Goal: Task Accomplishment & Management: Complete application form

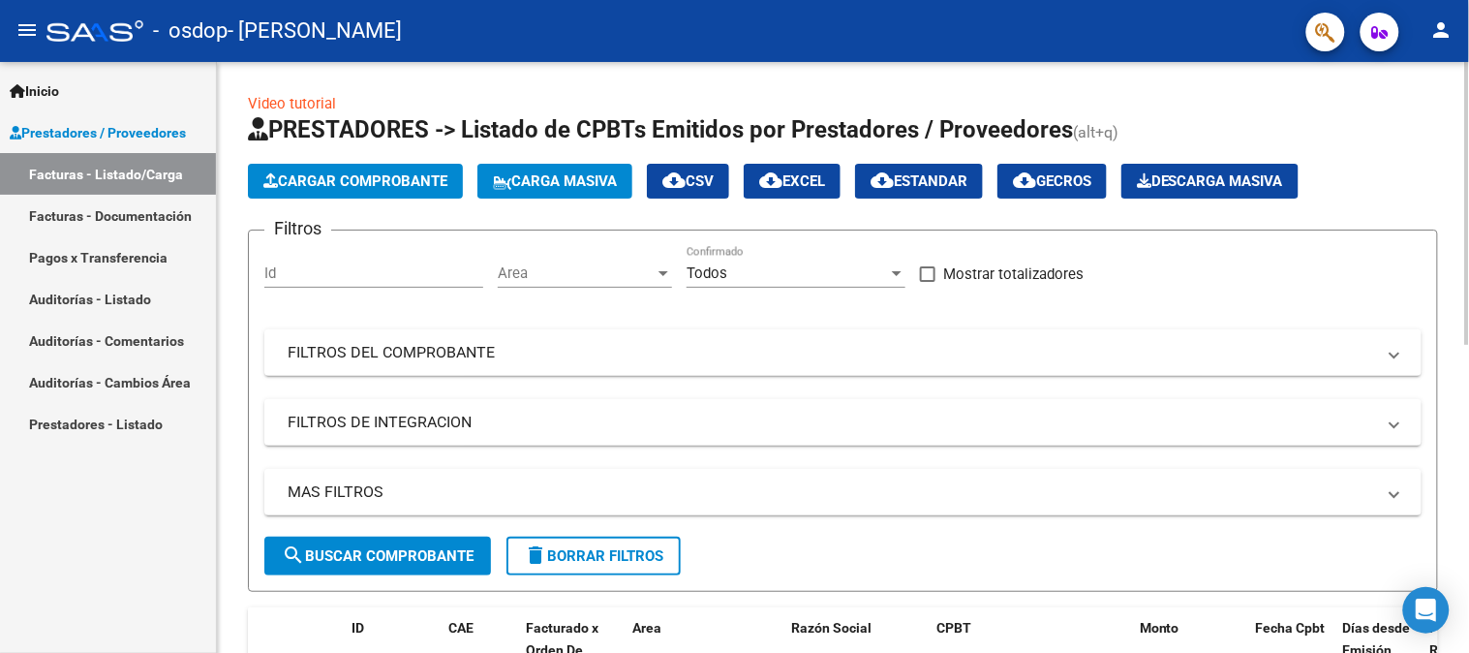
click at [342, 184] on span "Cargar Comprobante" at bounding box center [355, 180] width 184 height 17
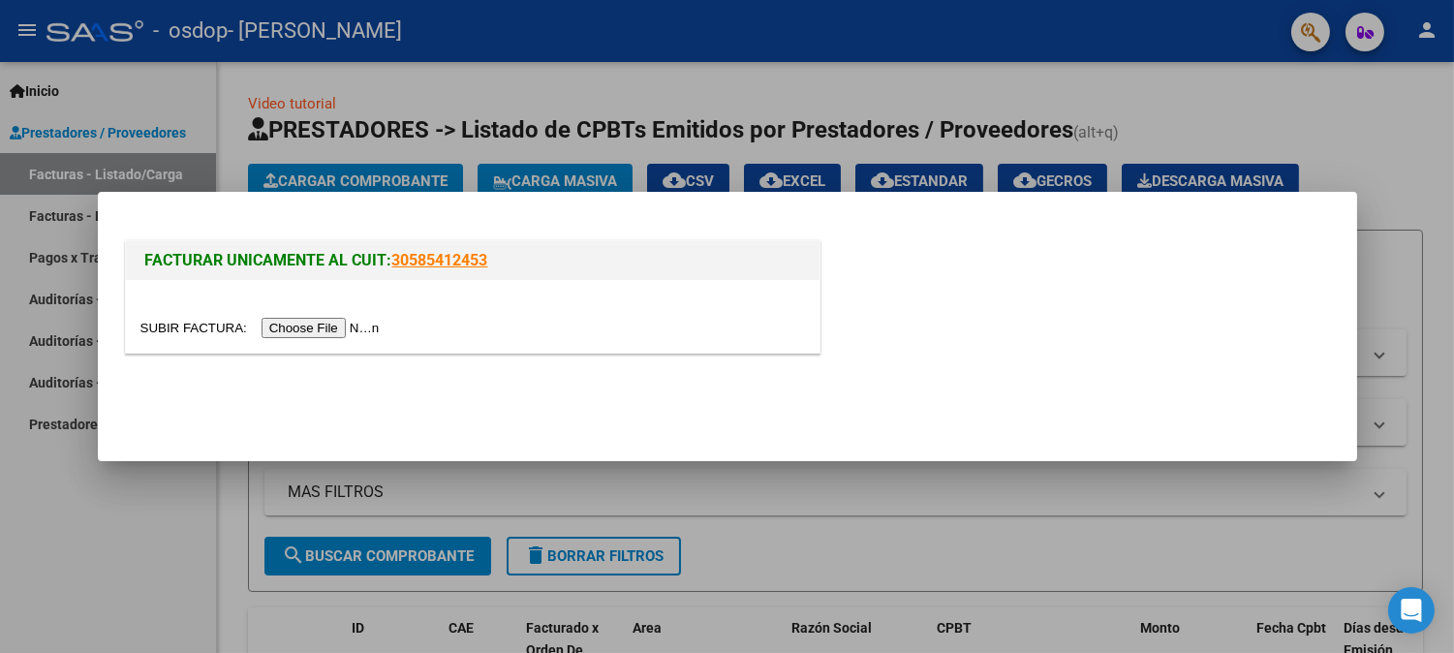
click at [342, 329] on input "file" at bounding box center [262, 328] width 245 height 20
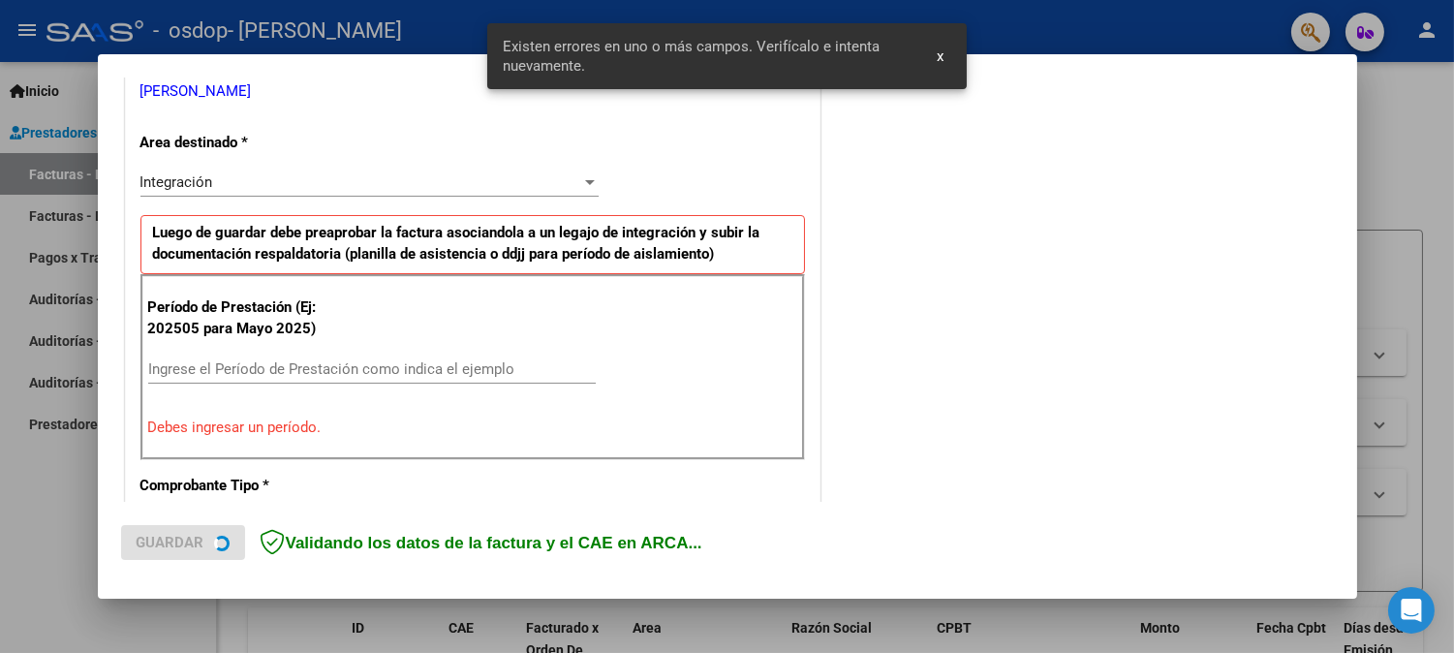
scroll to position [426, 0]
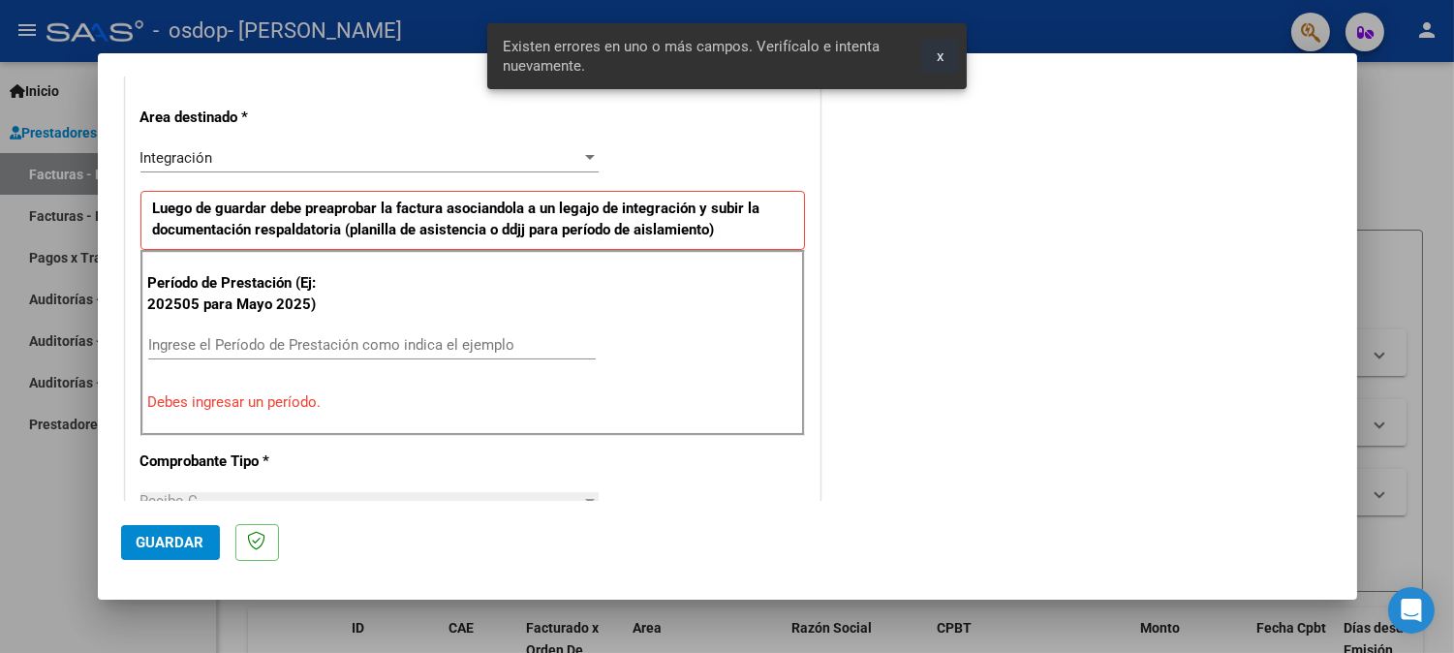
click at [940, 55] on span "x" at bounding box center [940, 55] width 7 height 17
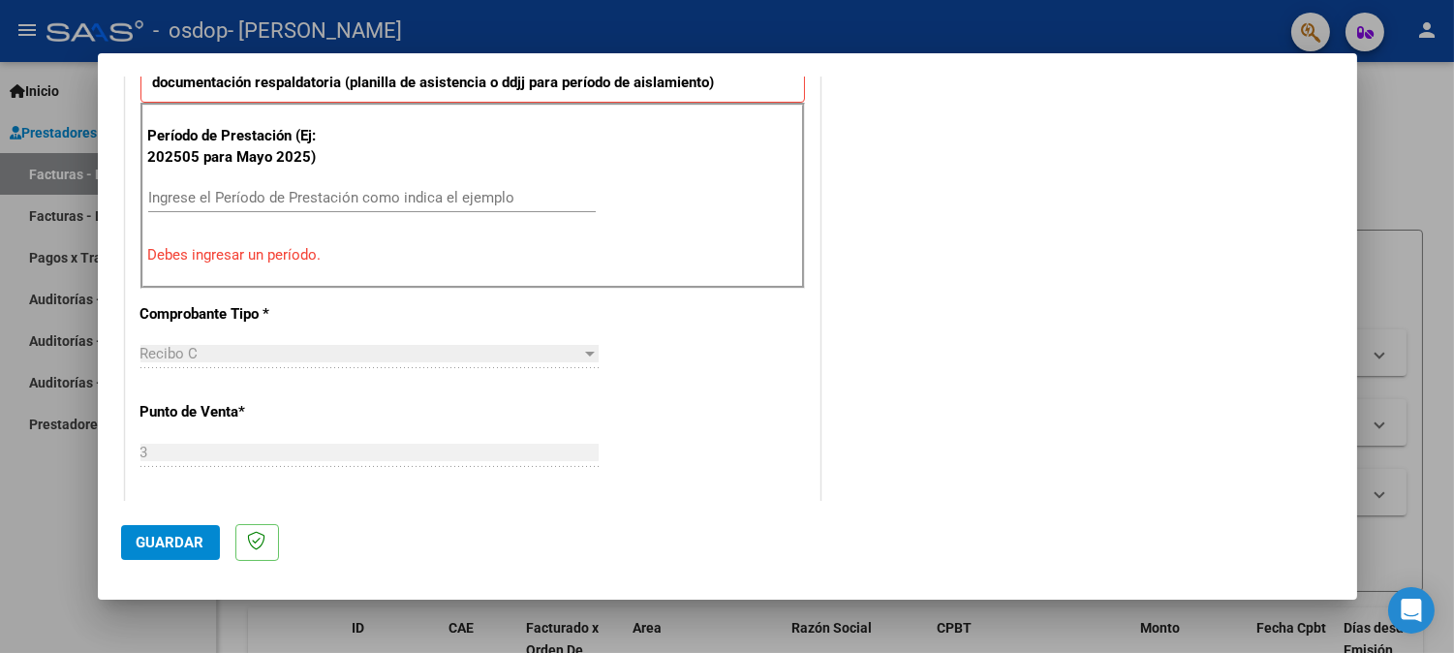
scroll to position [578, 0]
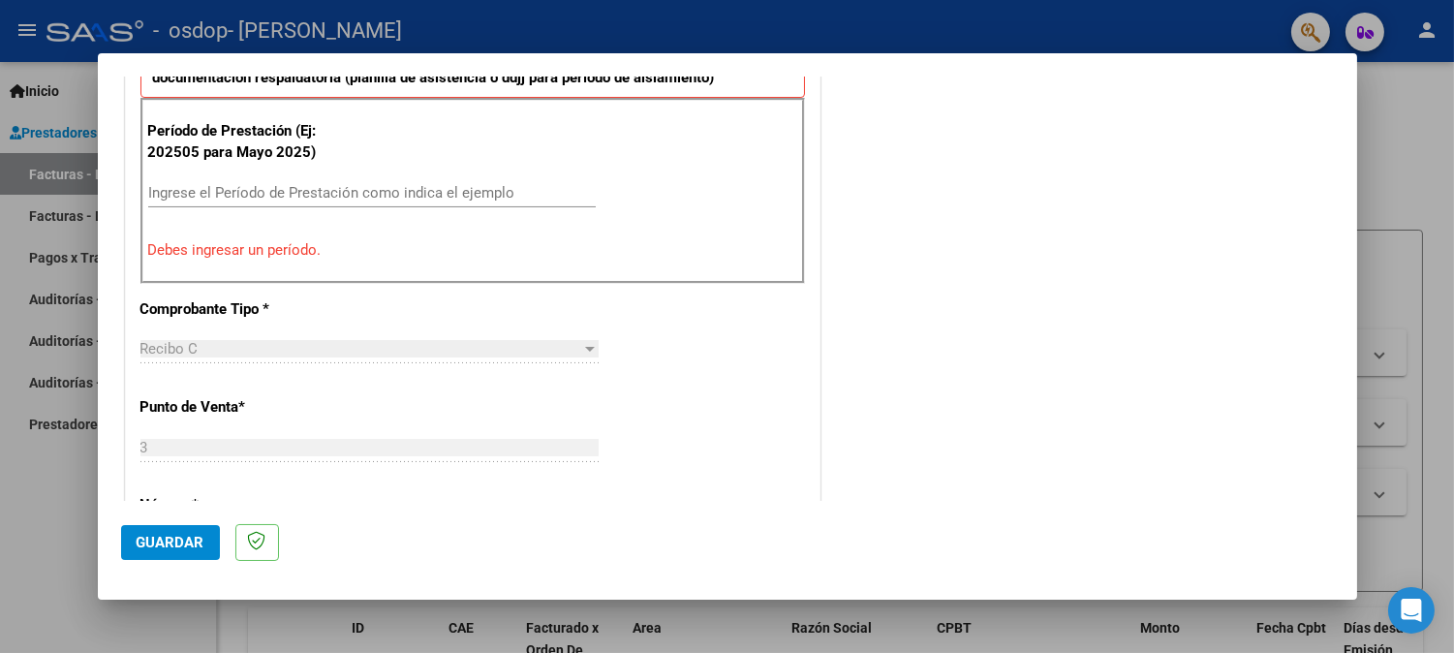
click at [166, 187] on input "Ingrese el Período de Prestación como indica el ejemplo" at bounding box center [371, 192] width 447 height 17
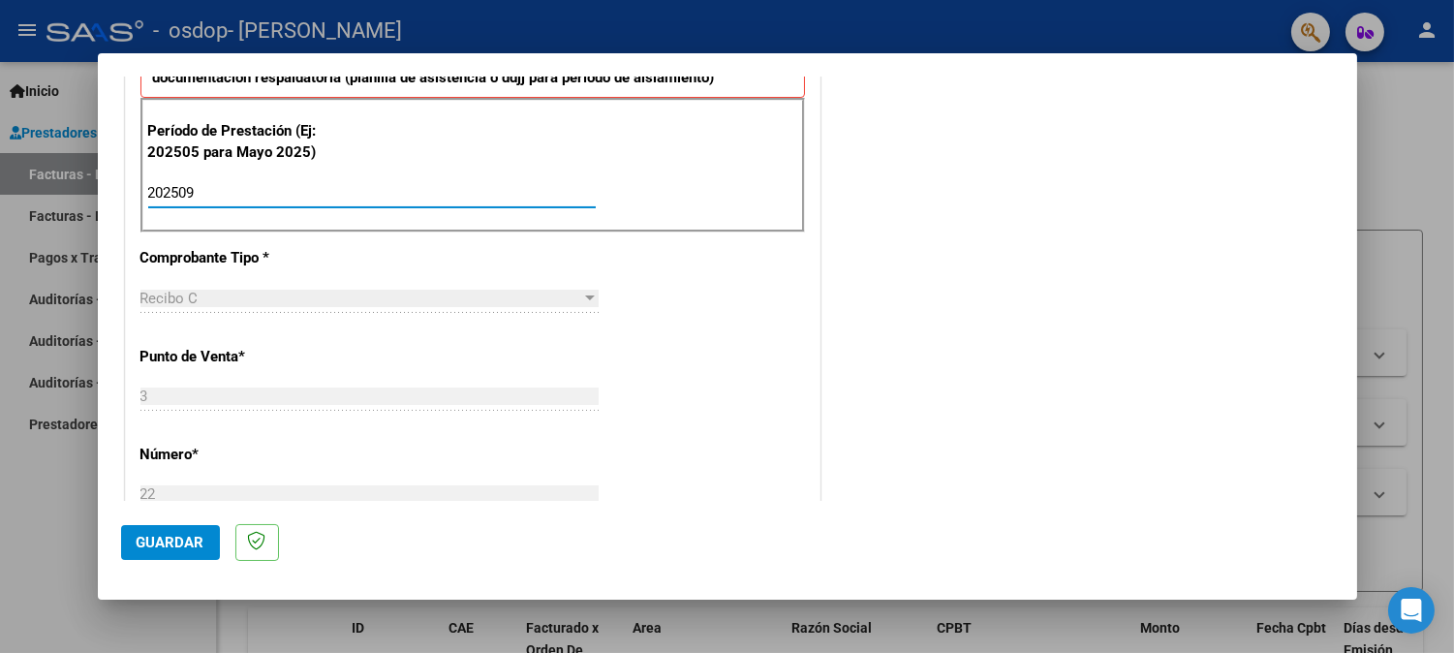
type input "202509"
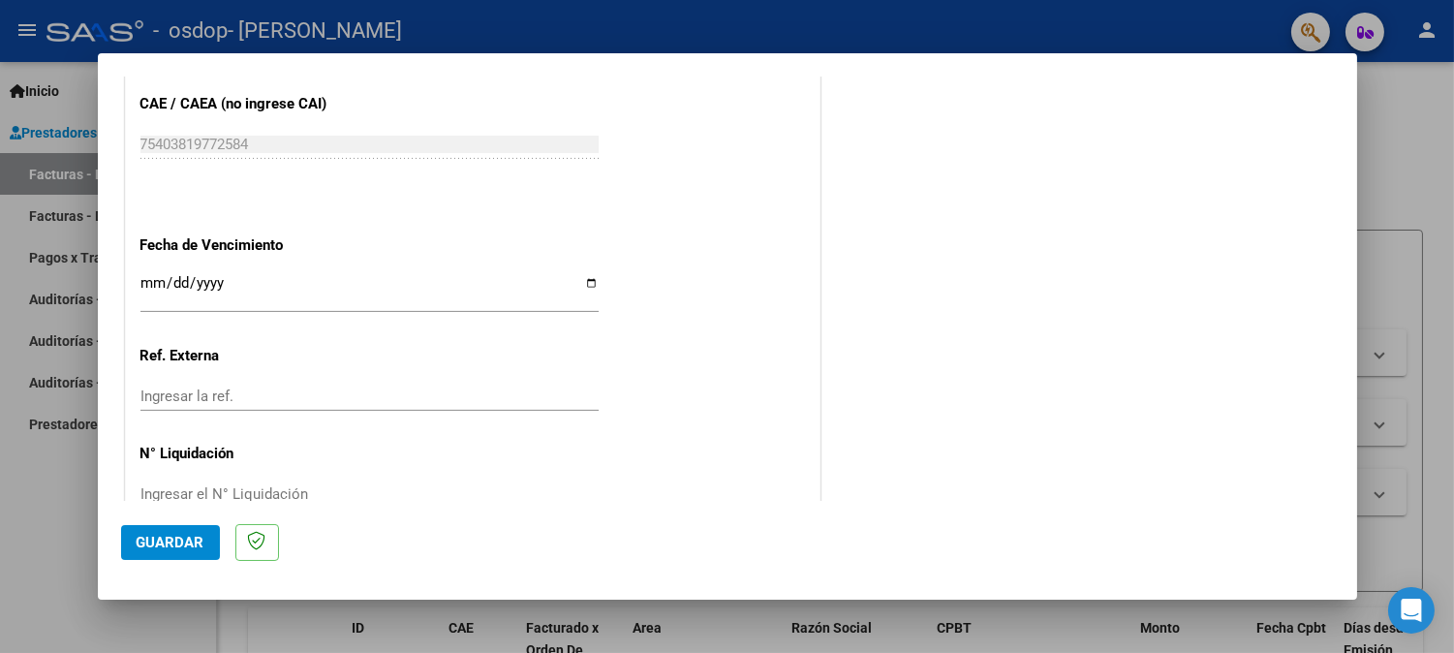
scroll to position [1240, 0]
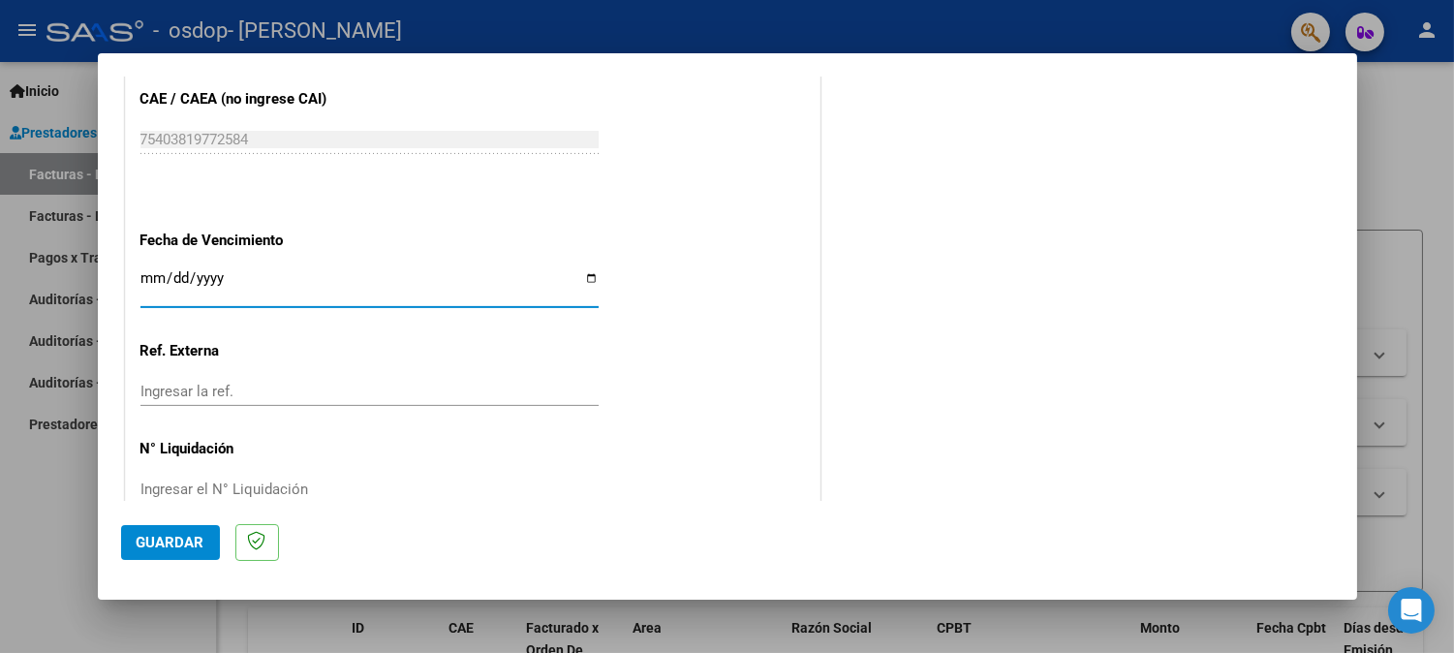
click at [581, 276] on input "Ingresar la fecha" at bounding box center [369, 285] width 458 height 31
type input "[DATE]"
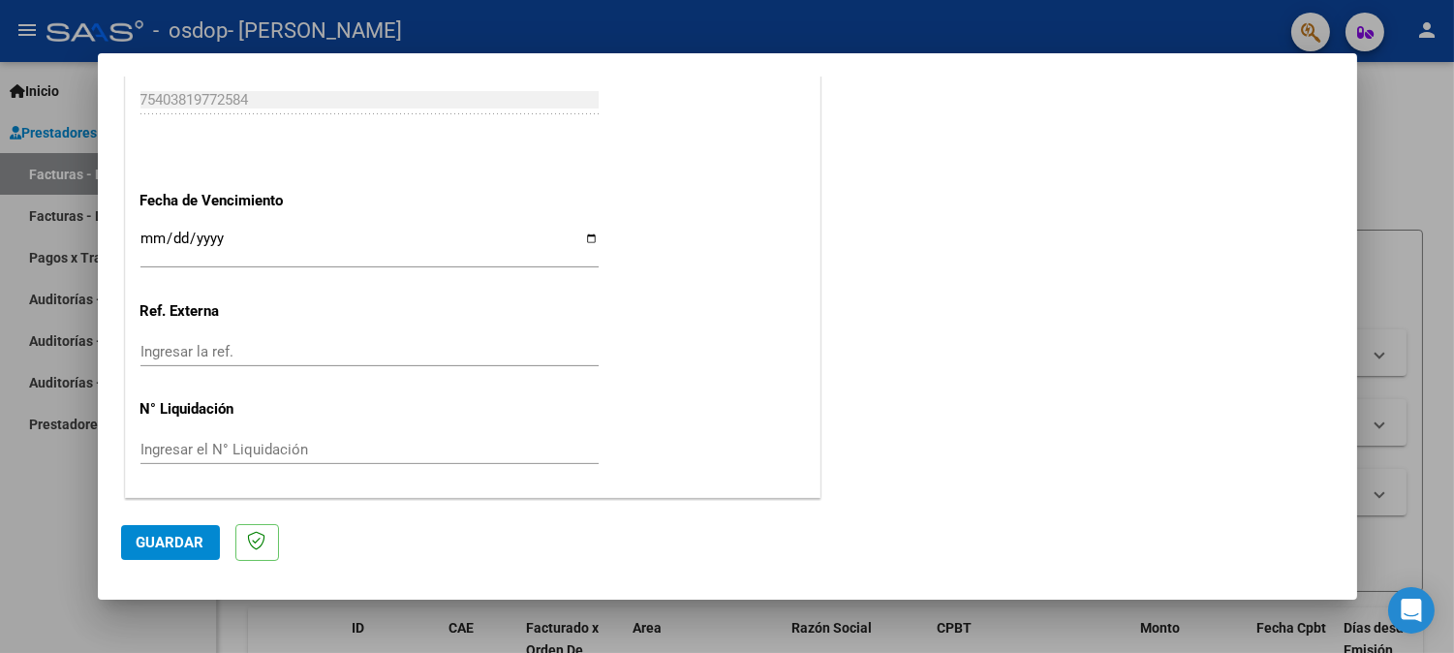
click at [186, 543] on span "Guardar" at bounding box center [171, 542] width 68 height 17
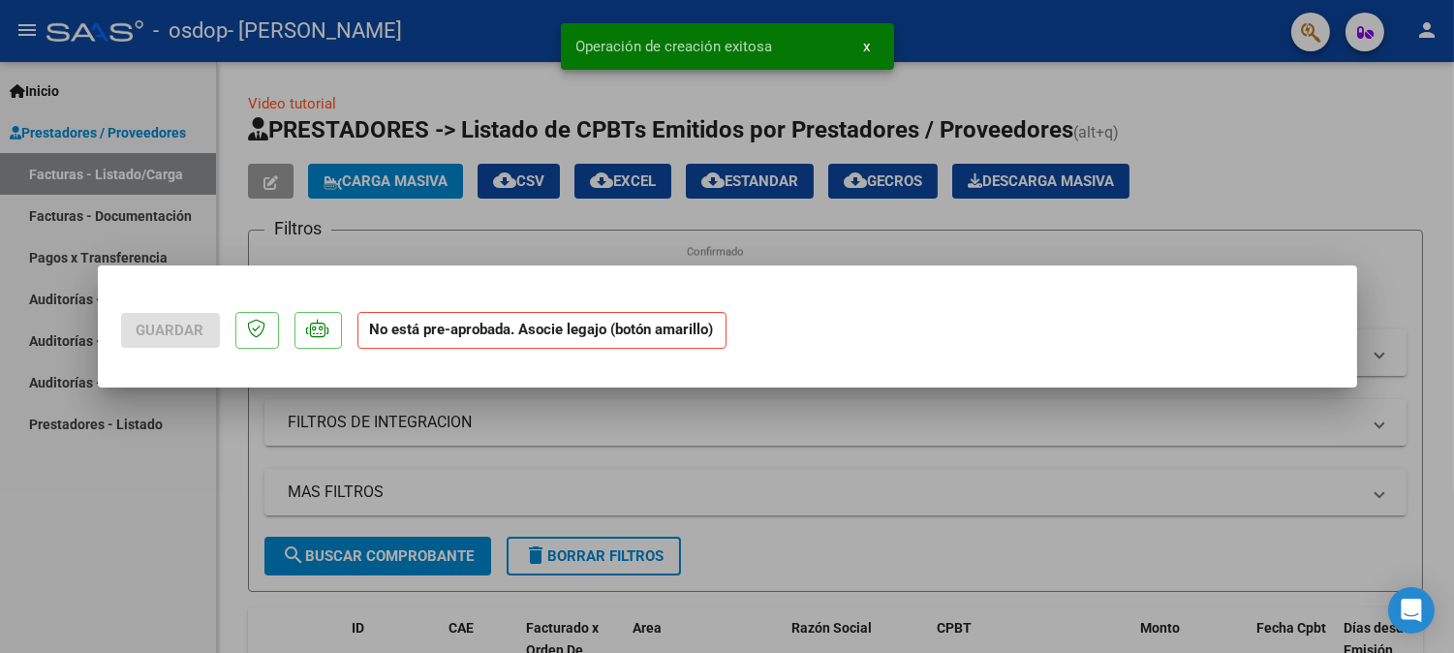
scroll to position [0, 0]
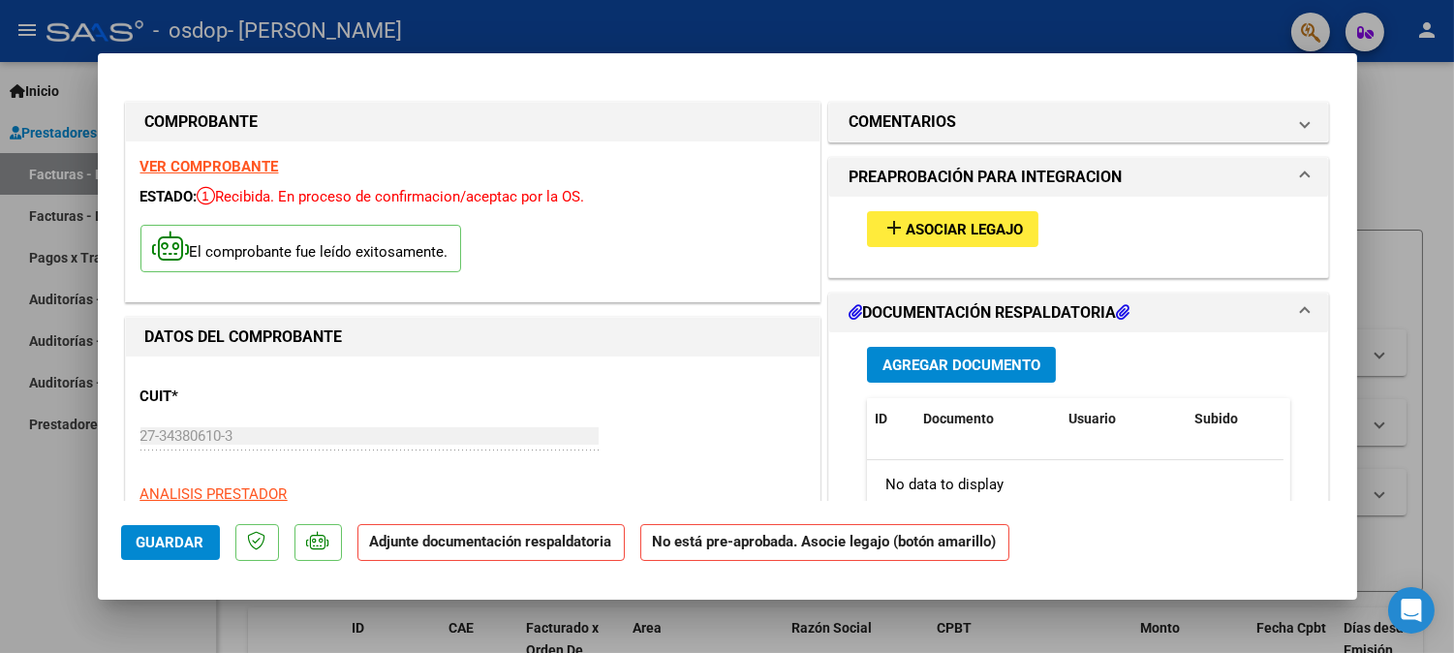
click at [928, 229] on span "Asociar Legajo" at bounding box center [964, 229] width 117 height 17
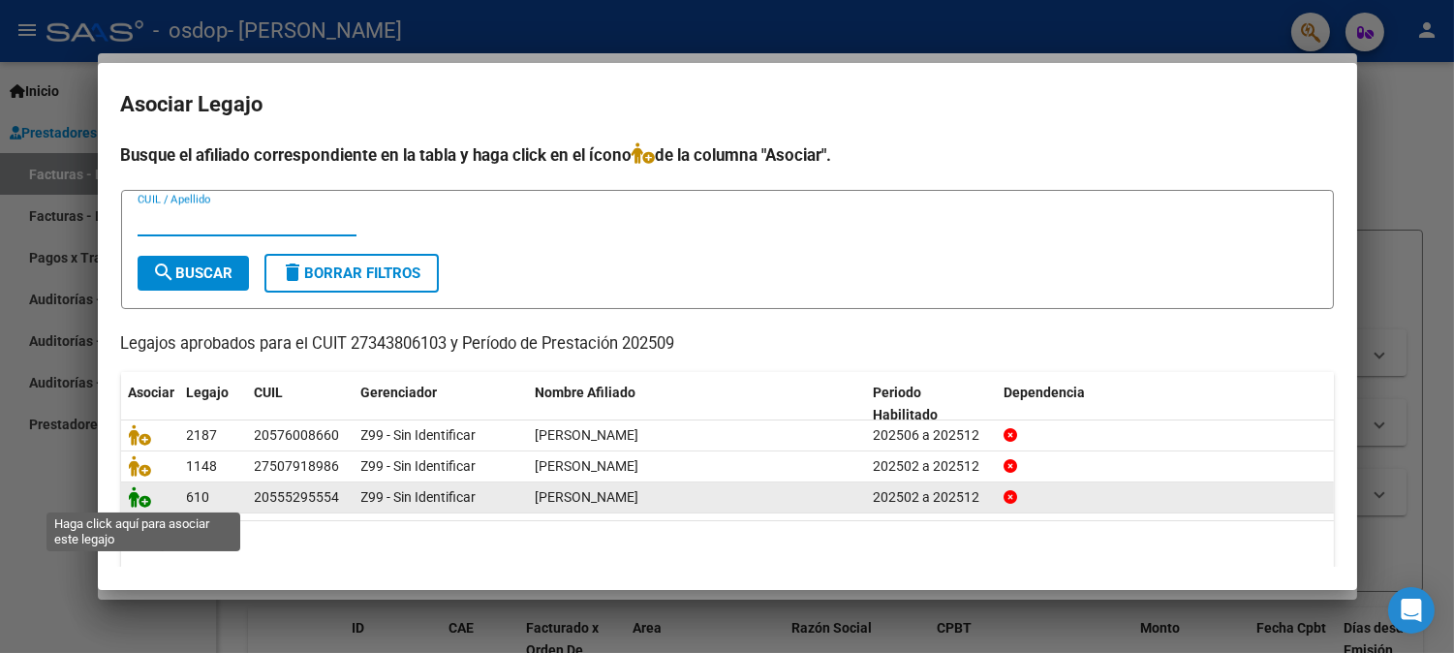
click at [147, 498] on icon at bounding box center [140, 496] width 23 height 21
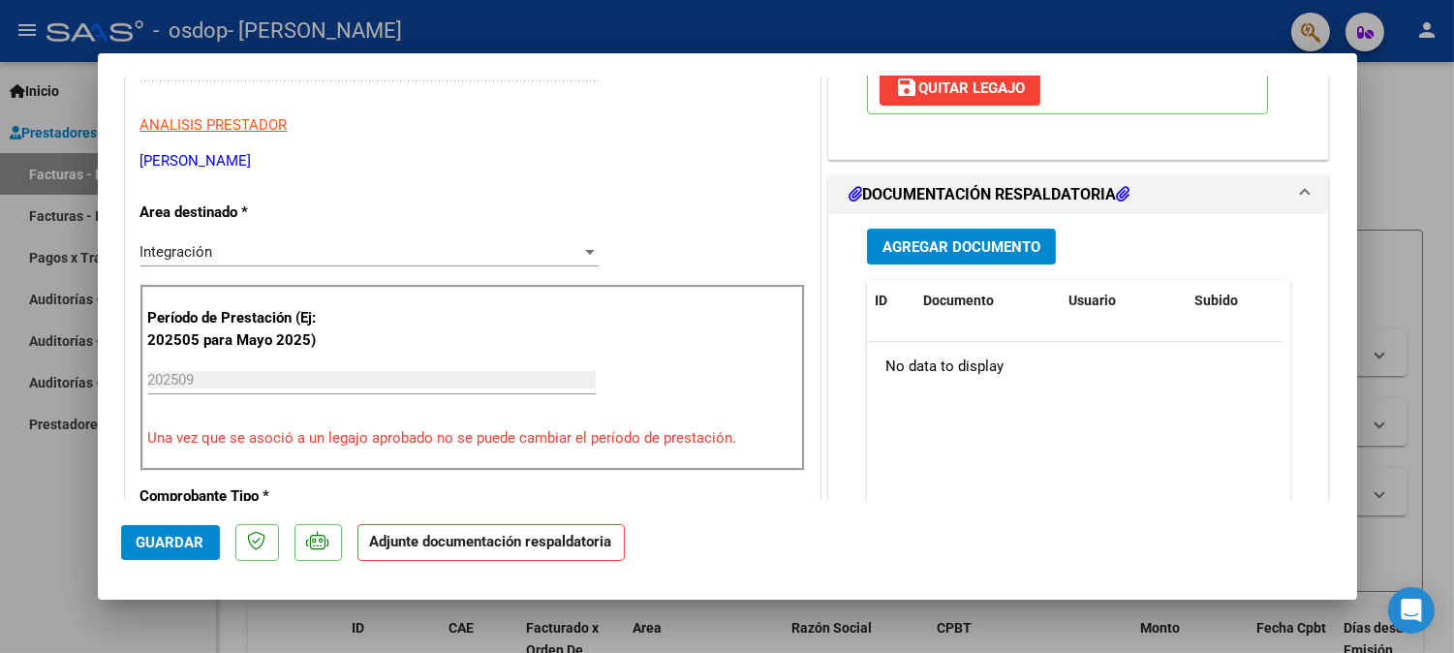
scroll to position [379, 0]
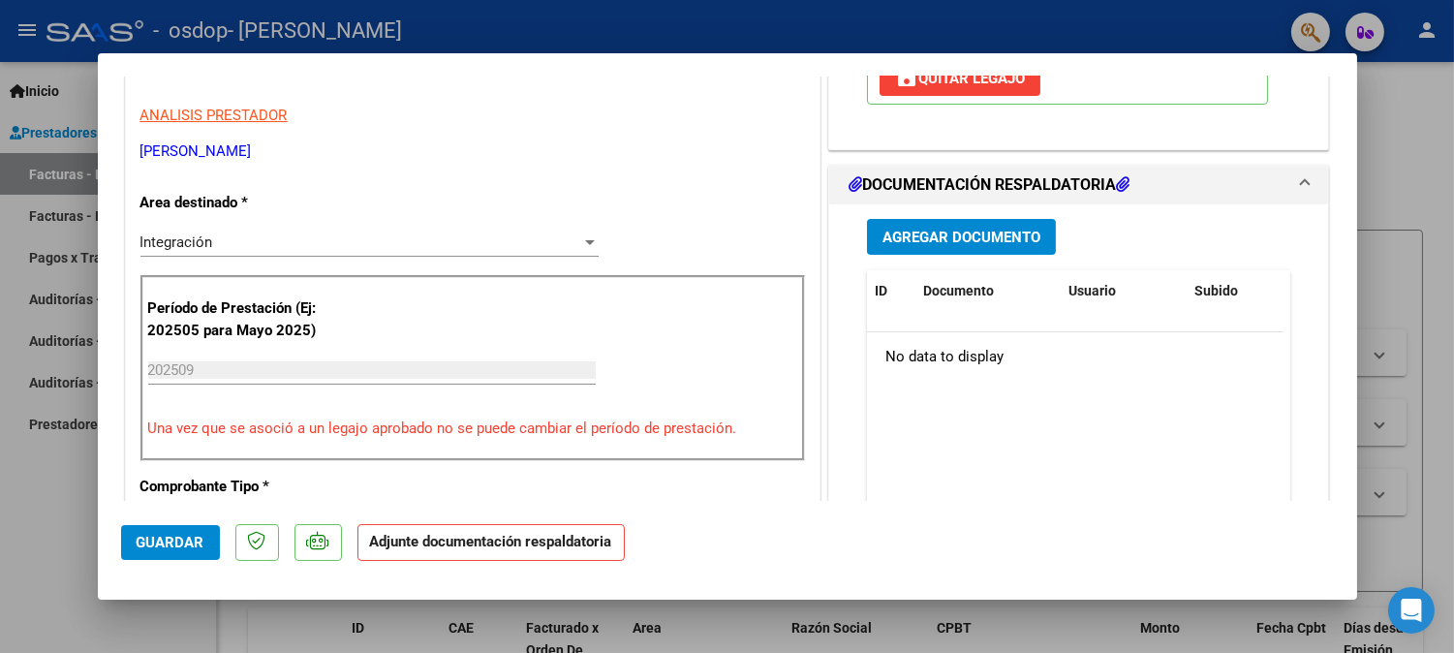
click at [969, 238] on span "Agregar Documento" at bounding box center [961, 237] width 158 height 17
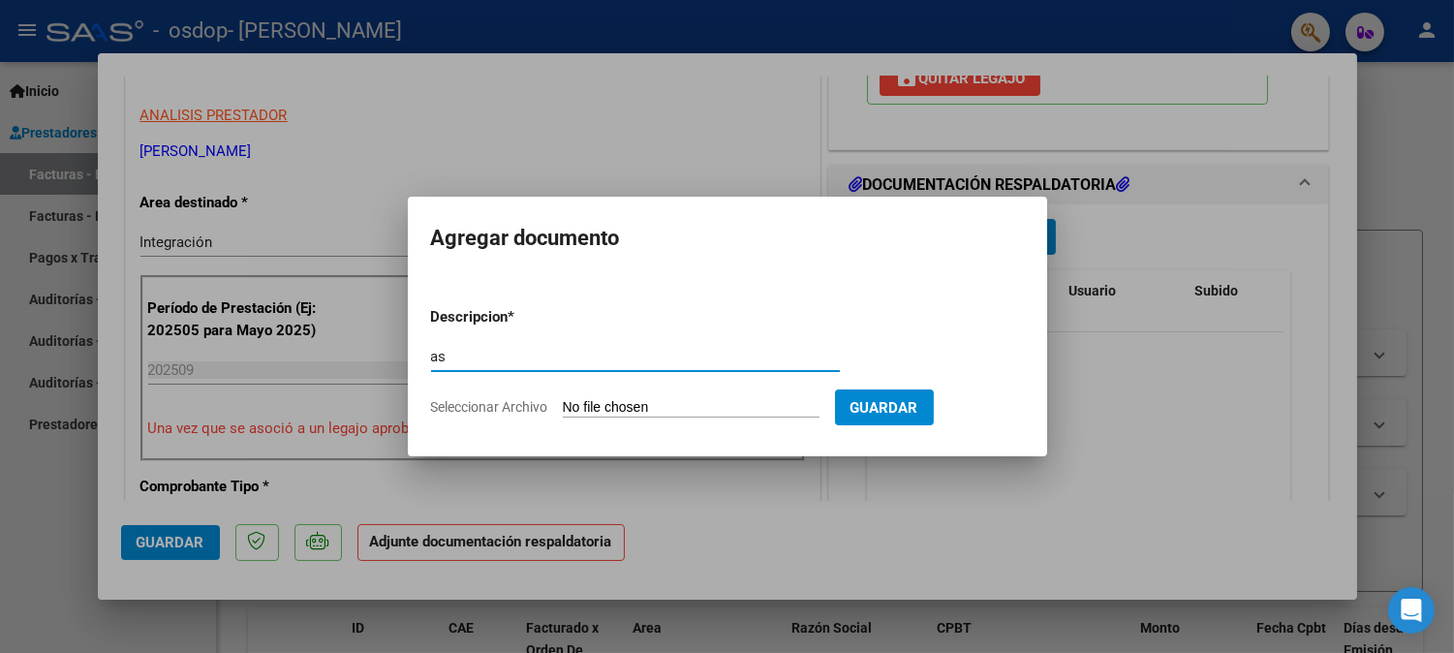
type input "a"
type input "planilla asistencia"
click at [708, 397] on form "Descripcion * planilla asistencia Escriba aquí una descripcion Seleccionar Arch…" at bounding box center [727, 362] width 593 height 141
click at [662, 405] on input "Seleccionar Archivo" at bounding box center [691, 408] width 257 height 18
type input "C:\fakepath\[PERSON_NAME] sept.pdf"
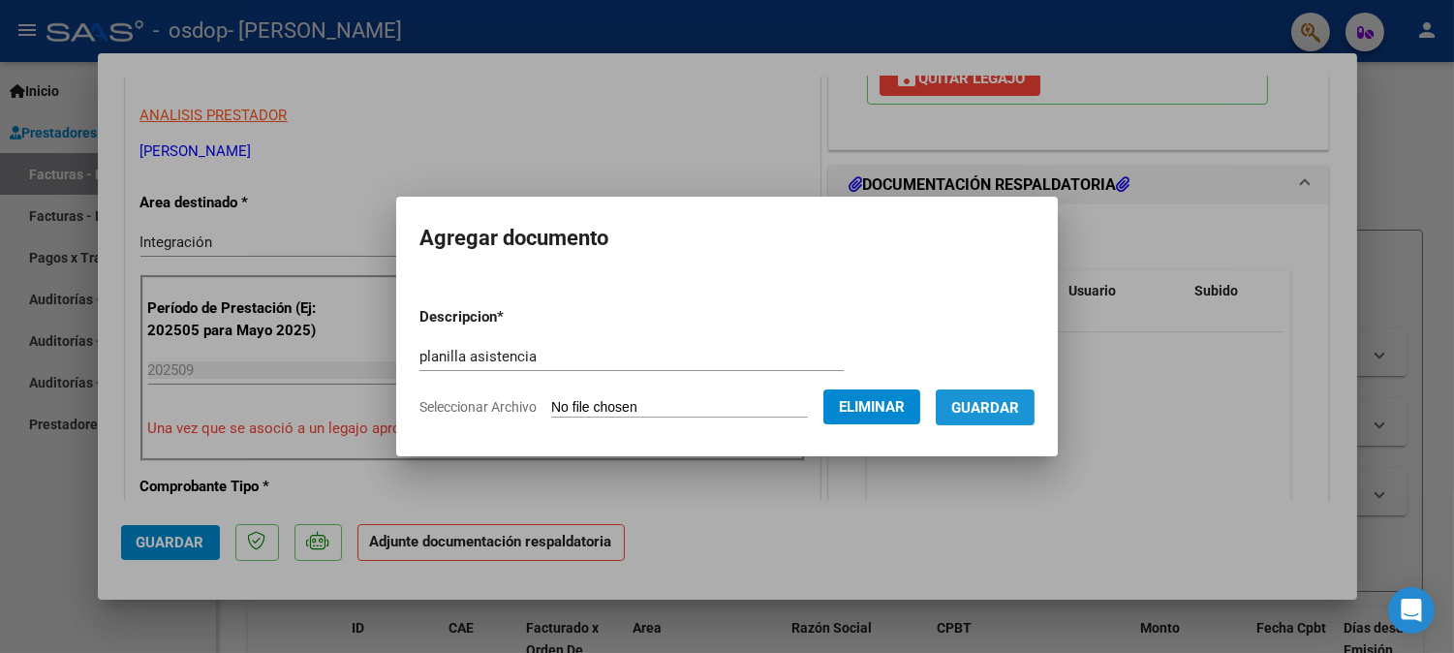
click at [1002, 407] on span "Guardar" at bounding box center [985, 407] width 68 height 17
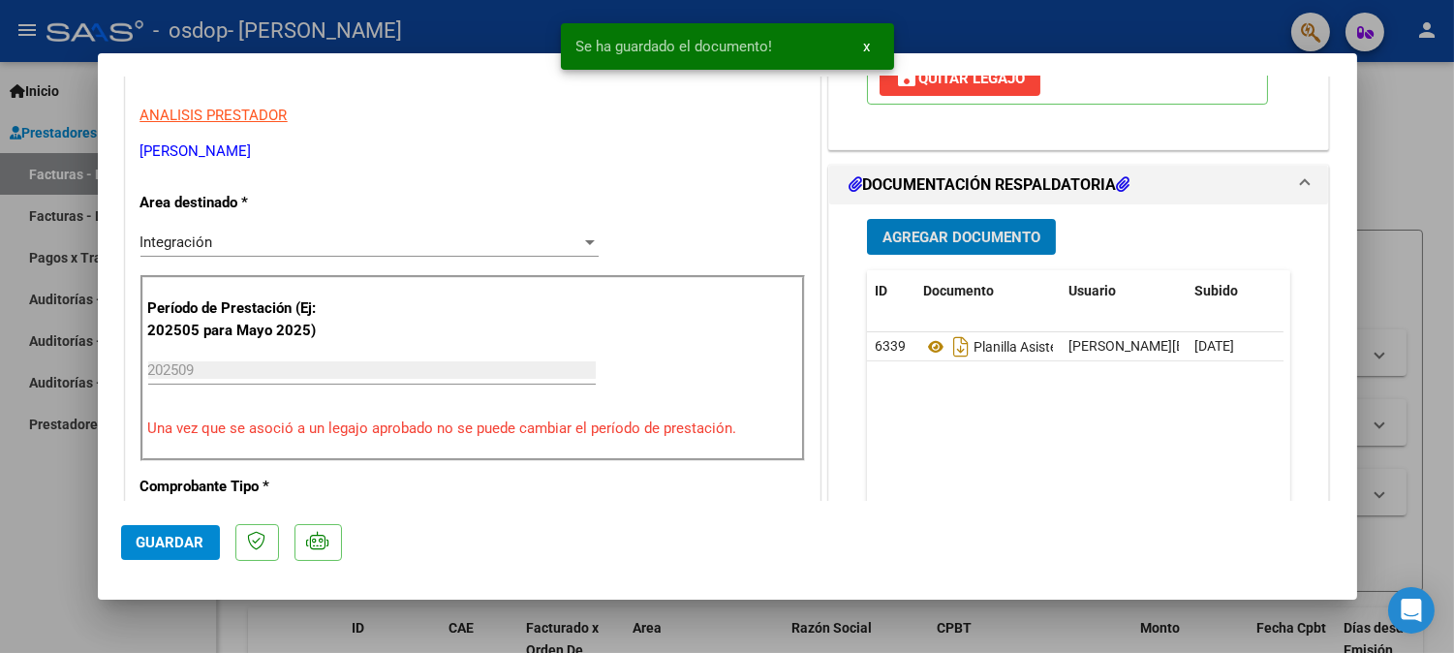
click at [963, 236] on span "Agregar Documento" at bounding box center [961, 237] width 158 height 17
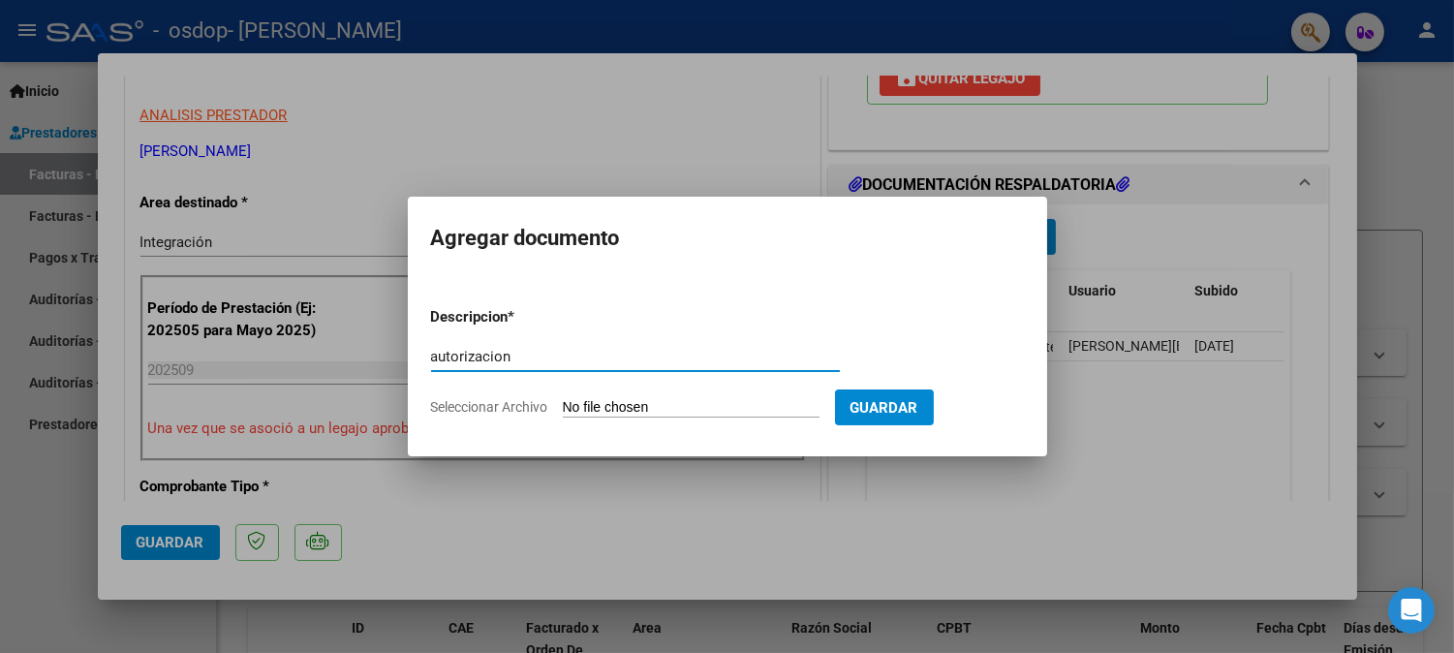
type input "autorizacion"
click at [698, 402] on input "Seleccionar Archivo" at bounding box center [691, 408] width 257 height 18
type input "C:\fakepath\autorizacion correr.pdf"
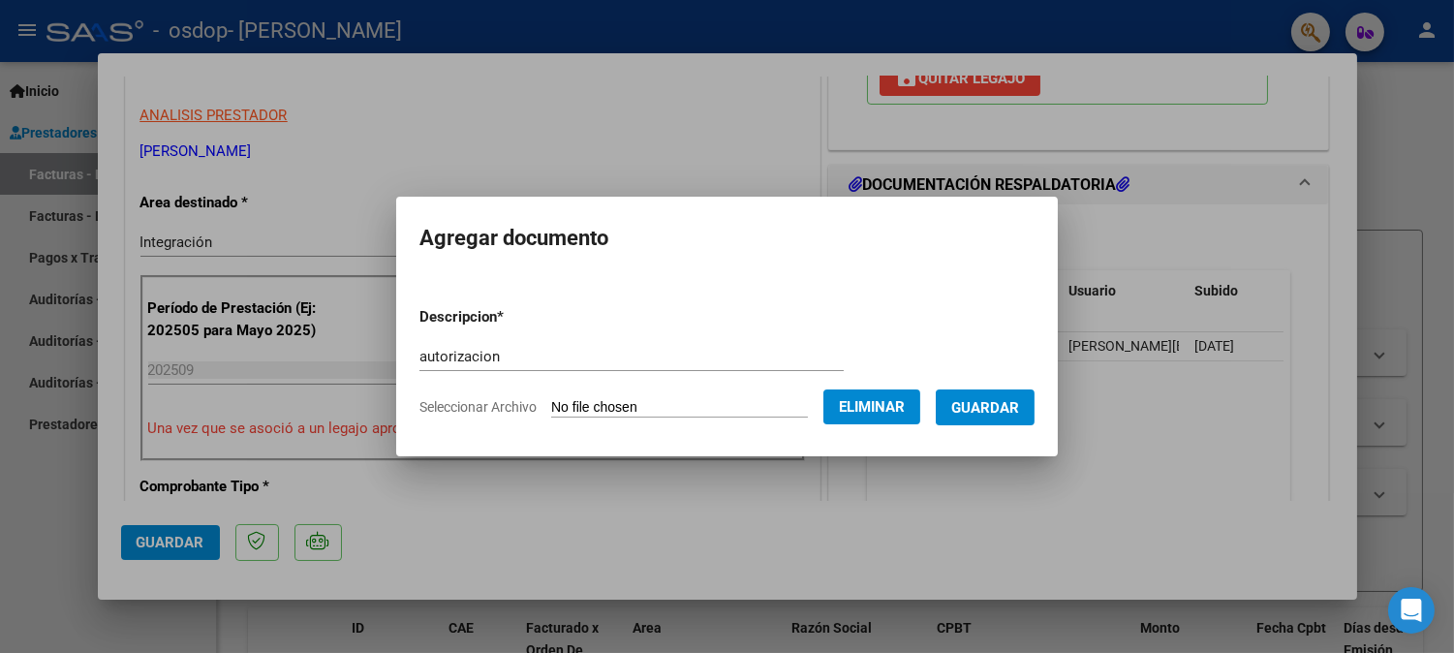
click at [1004, 414] on span "Guardar" at bounding box center [985, 407] width 68 height 17
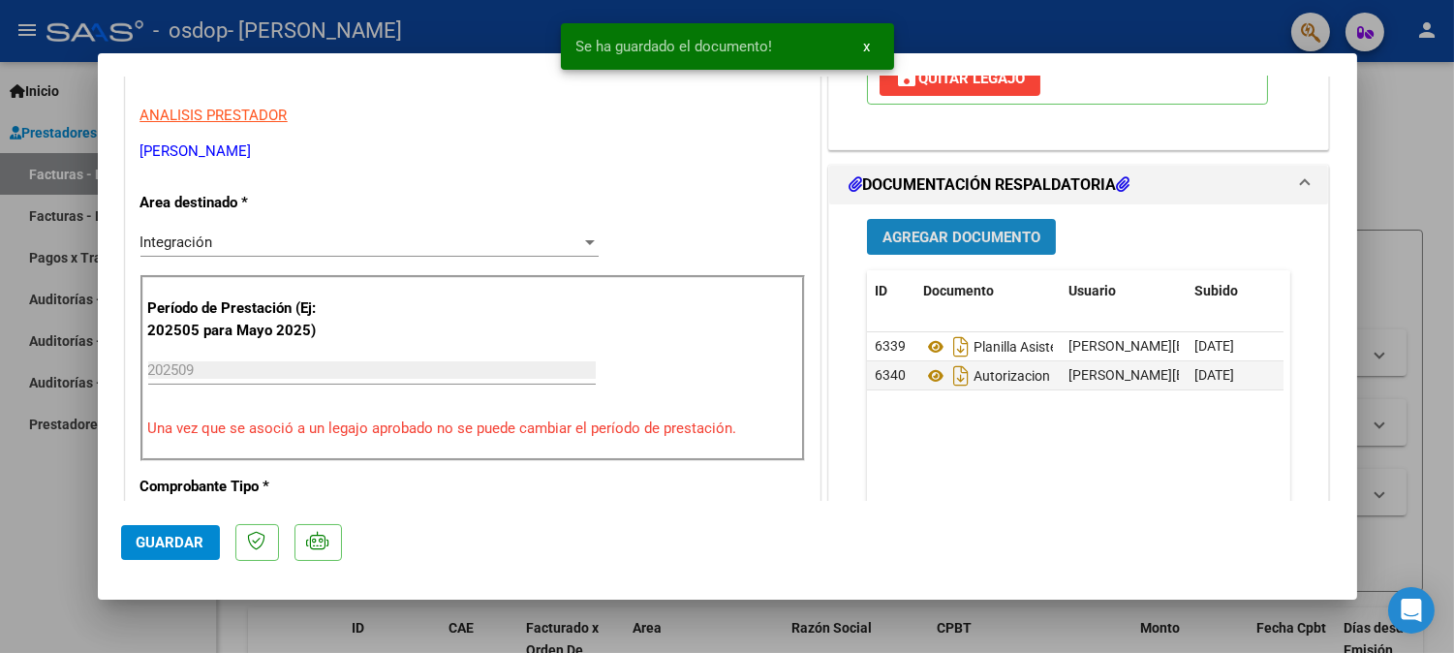
click at [966, 243] on span "Agregar Documento" at bounding box center [961, 237] width 158 height 17
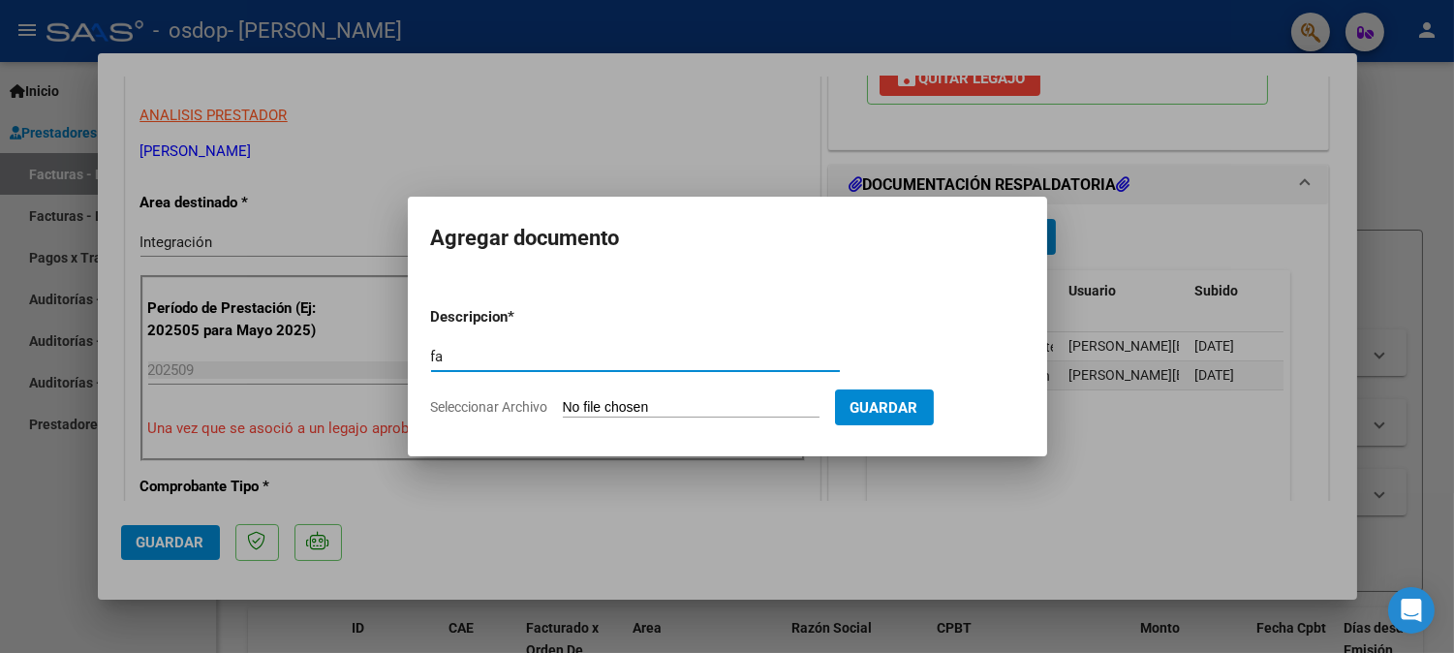
type input "f"
type input "recibo"
click at [737, 407] on input "Seleccionar Archivo" at bounding box center [691, 408] width 257 height 18
type input "C:\fakepath\27343806103_015_00003_00000022.pdf"
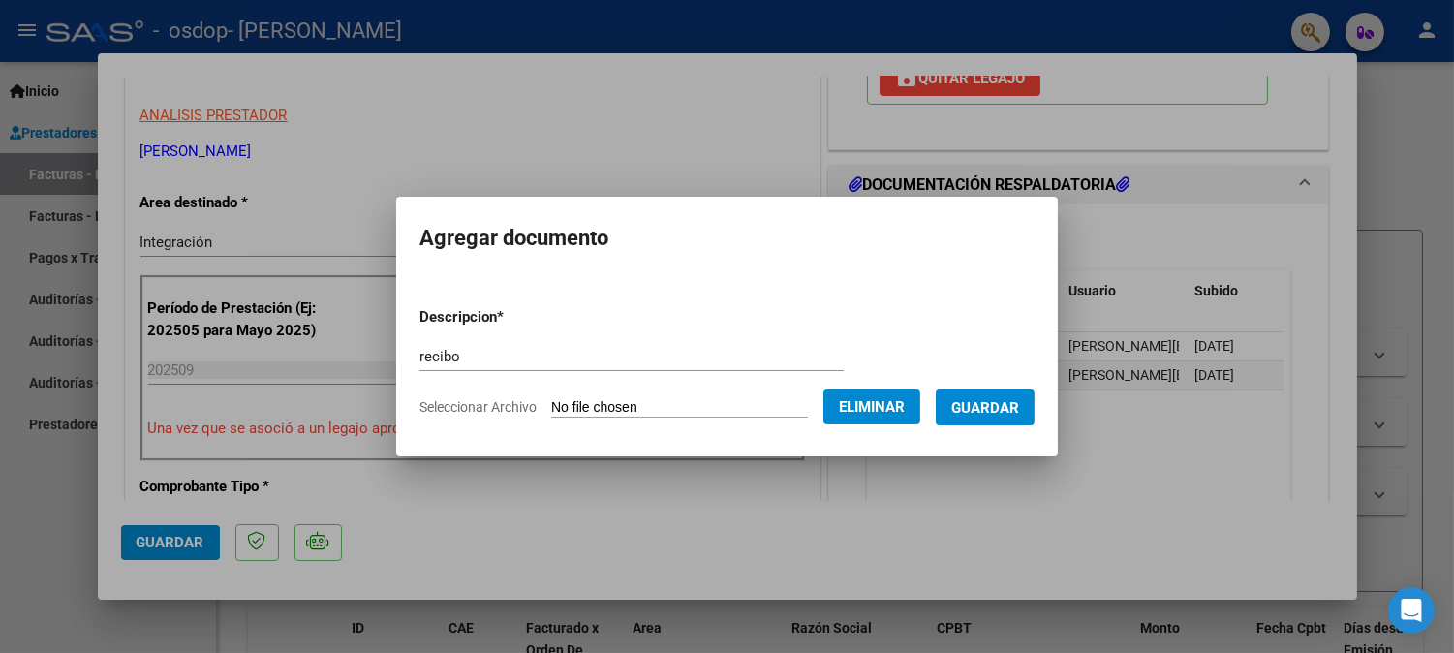
click at [1019, 401] on span "Guardar" at bounding box center [985, 407] width 68 height 17
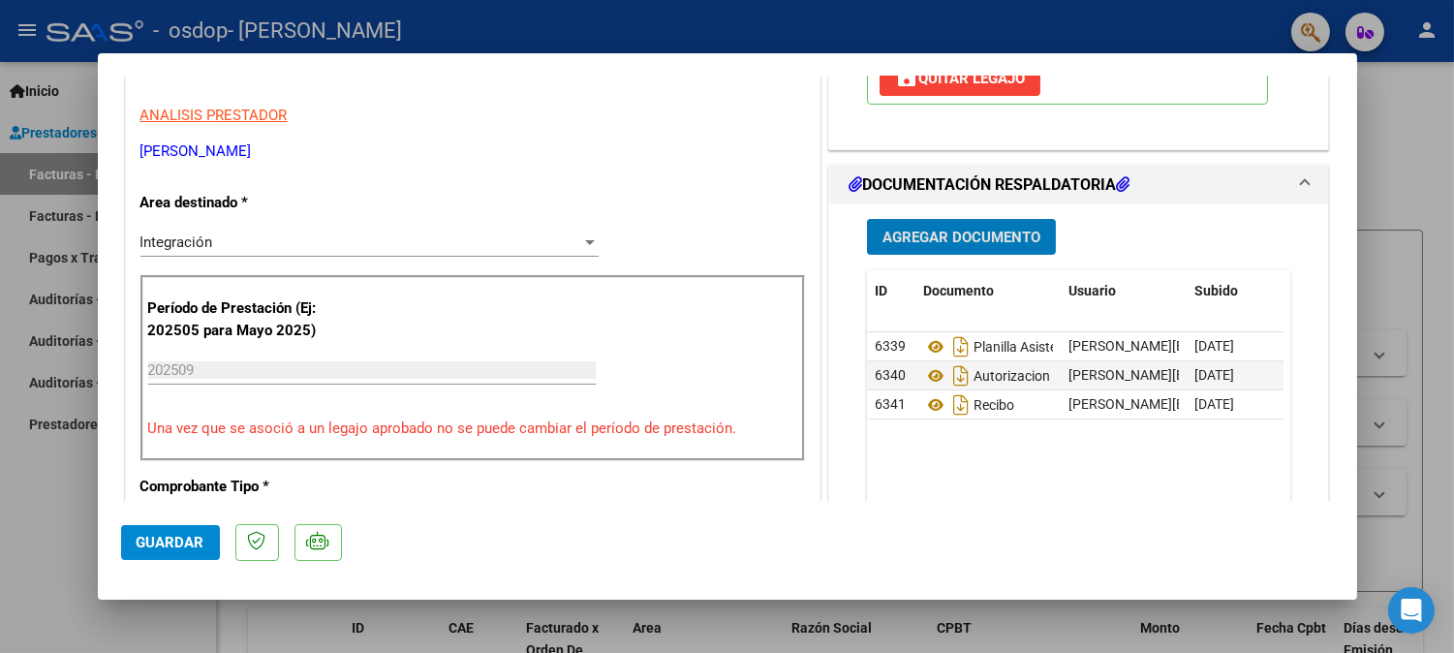
click at [178, 539] on span "Guardar" at bounding box center [171, 542] width 68 height 17
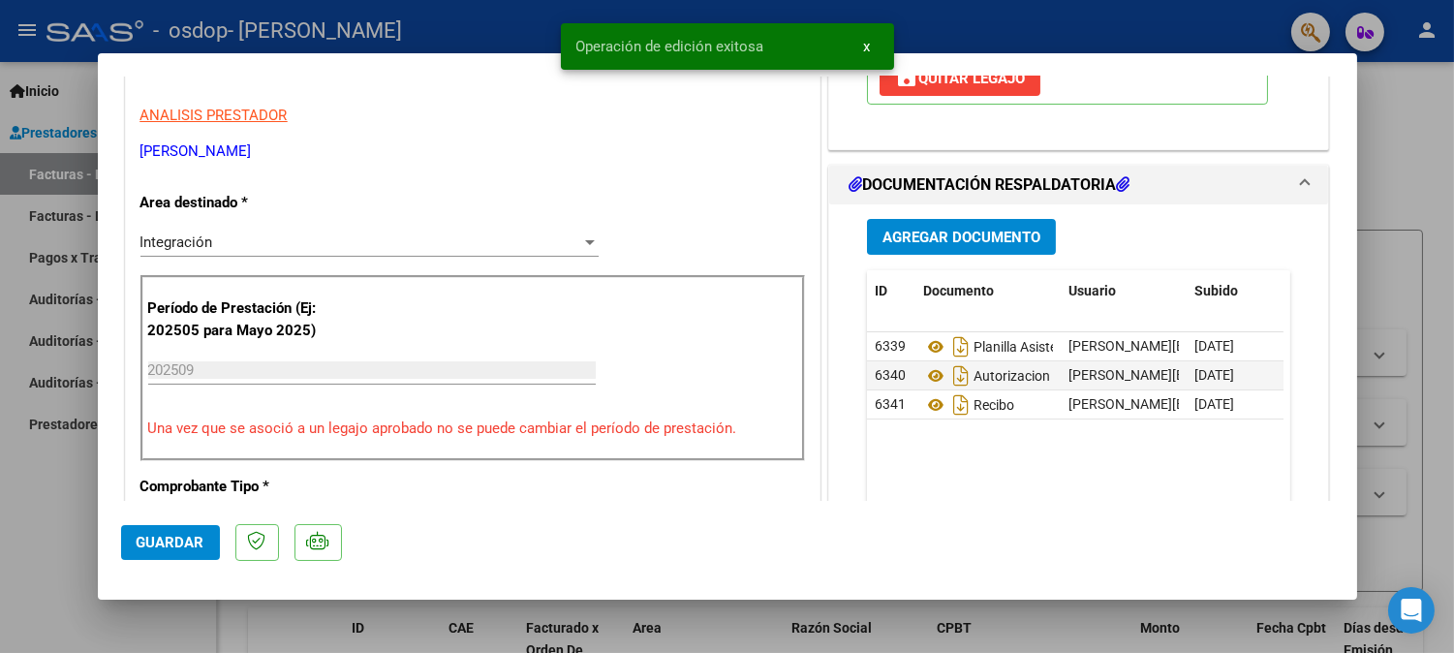
click at [1444, 200] on div at bounding box center [727, 326] width 1454 height 653
type input "$ 0,00"
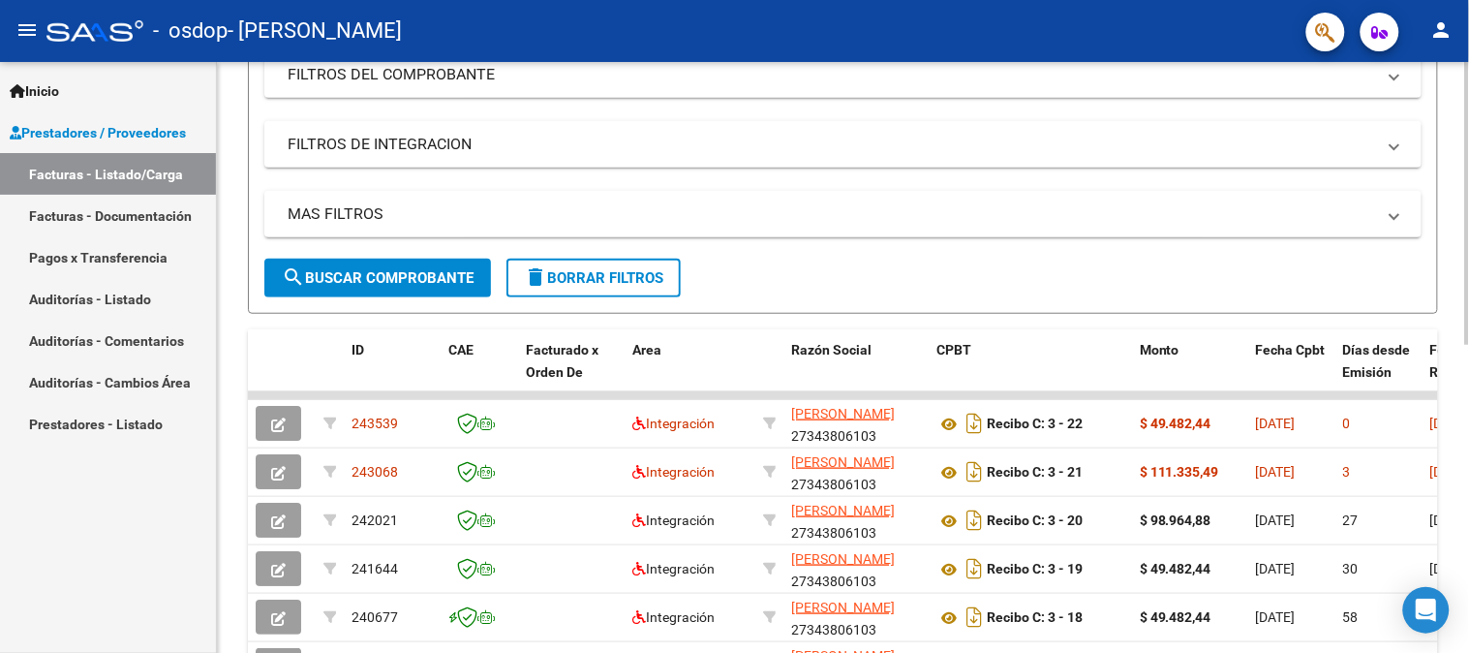
scroll to position [281, 0]
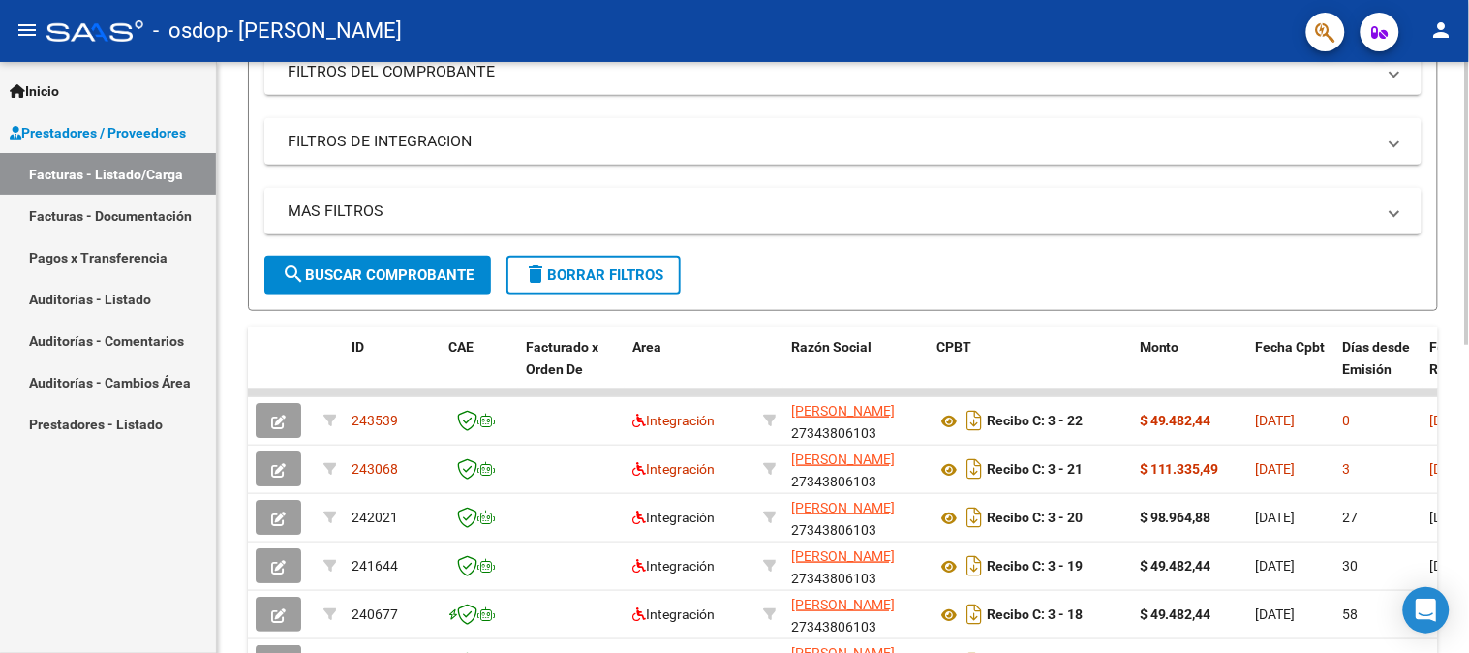
click at [1468, 288] on div at bounding box center [1467, 341] width 5 height 283
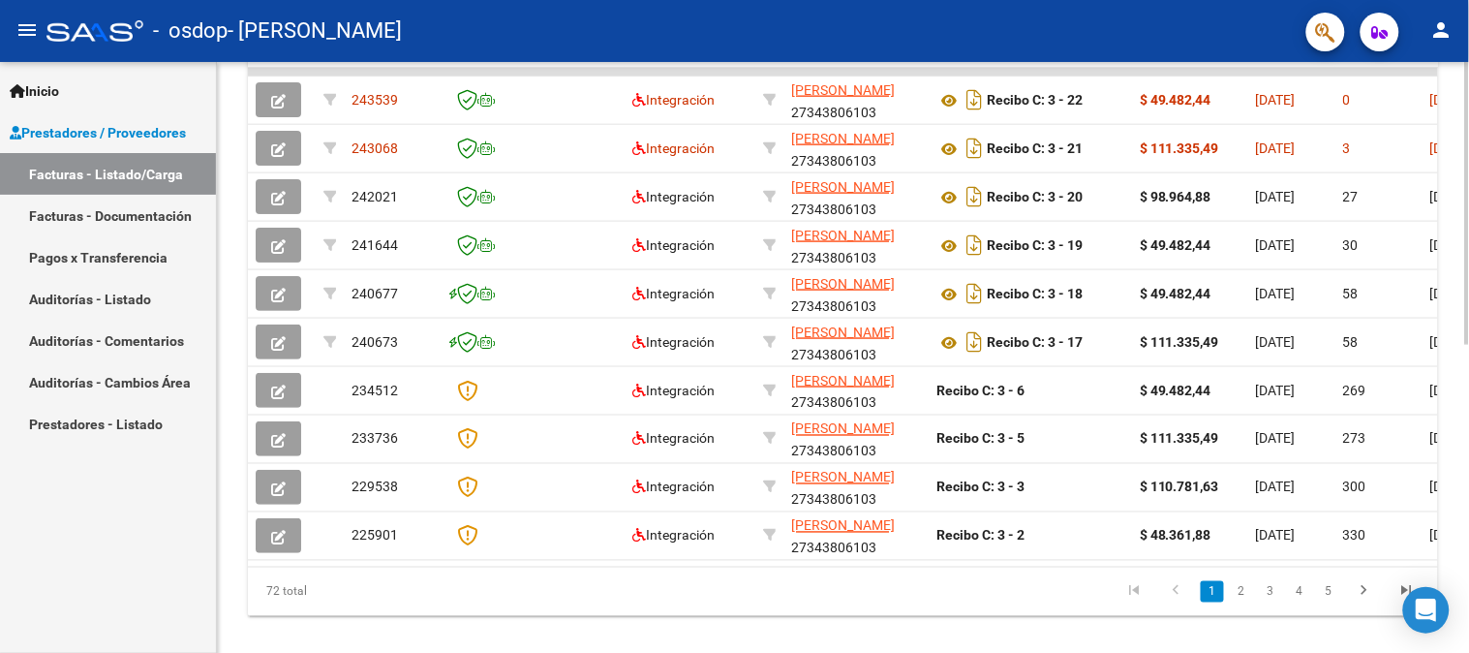
scroll to position [597, 0]
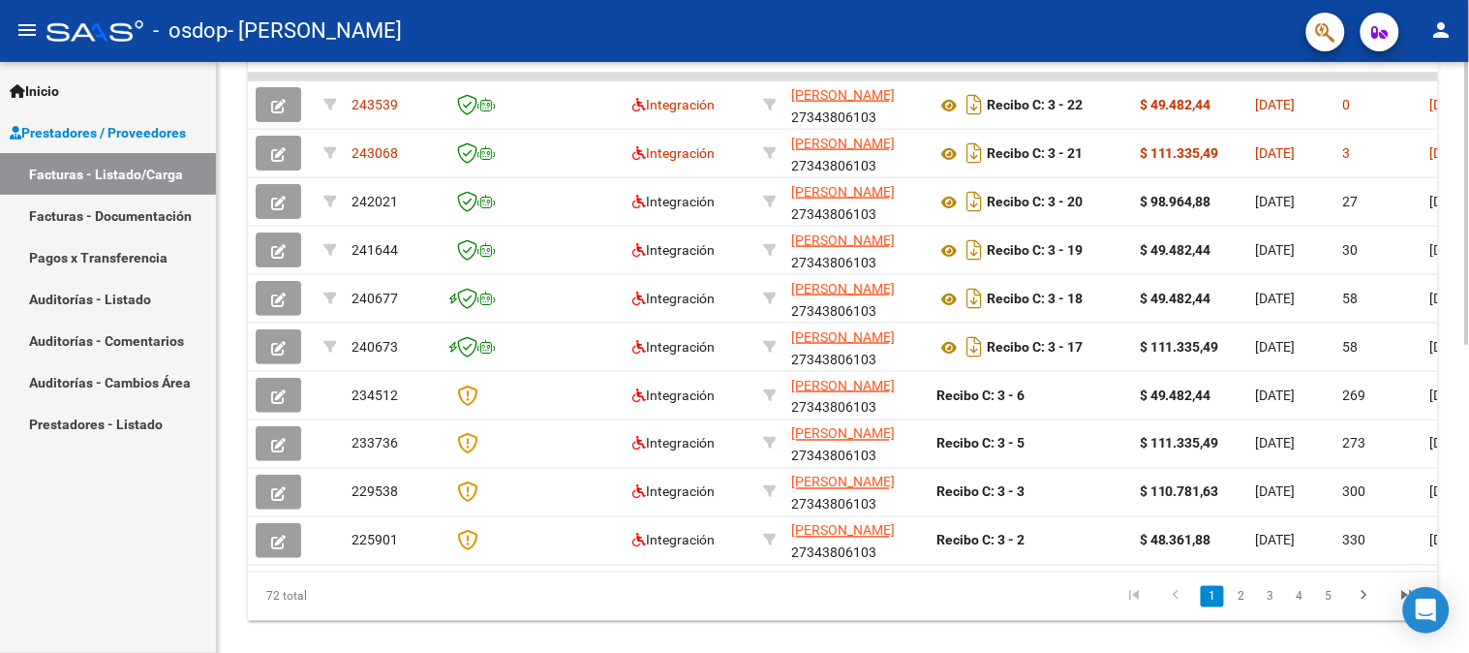
click at [1462, 480] on div "Video tutorial PRESTADORES -> Listado de CPBTs Emitidos por Prestadores / Prove…" at bounding box center [845, 73] width 1257 height 1217
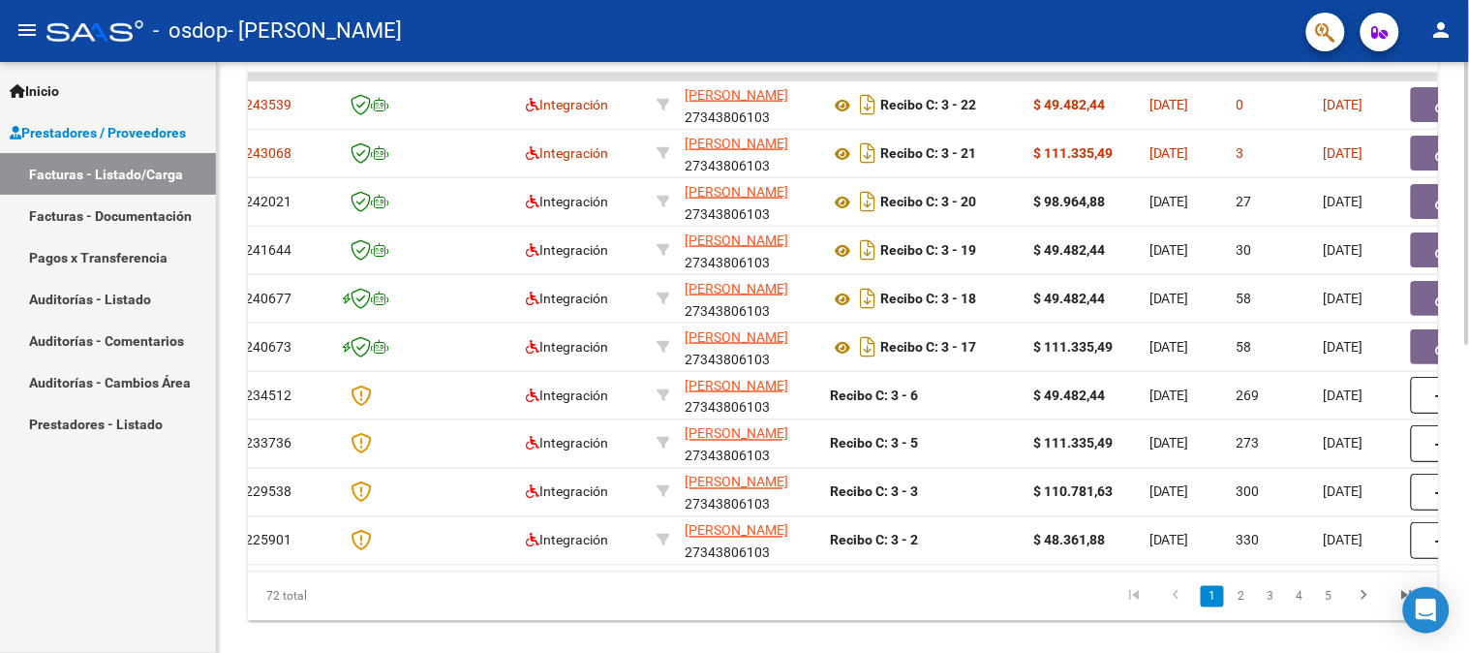
scroll to position [0, 0]
